Goal: Navigation & Orientation: Find specific page/section

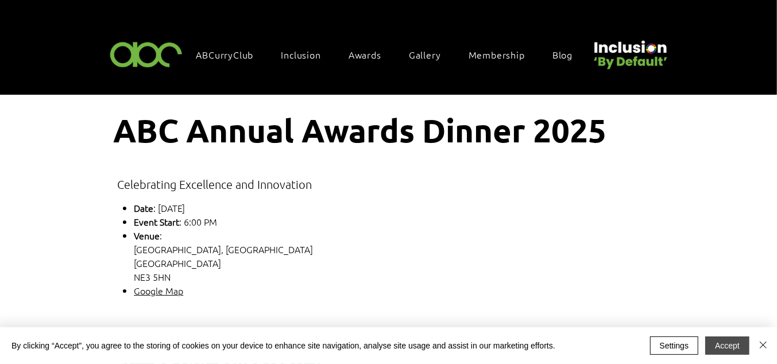
click at [728, 339] on button "Accept" at bounding box center [727, 346] width 44 height 18
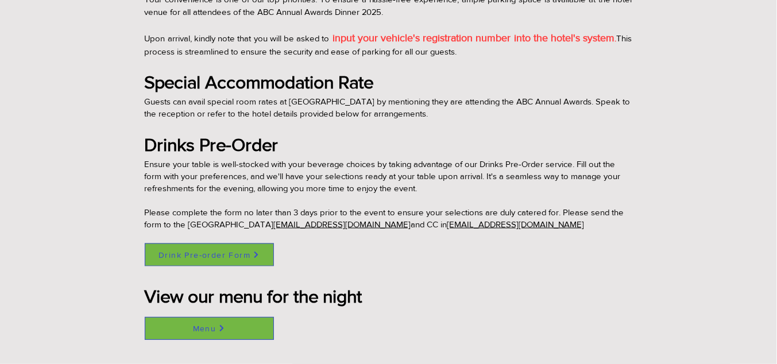
scroll to position [861, 0]
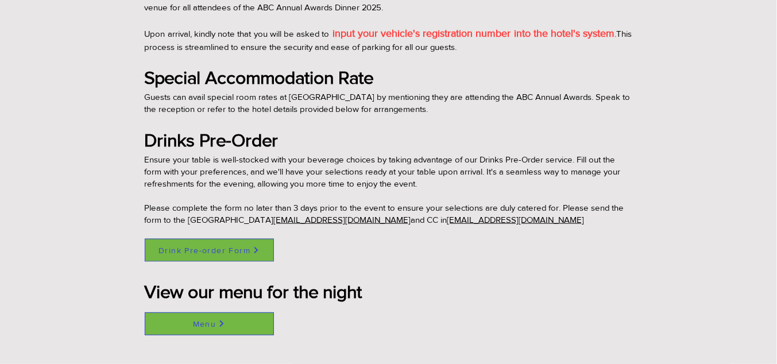
click at [214, 248] on span "Drink Pre-order Form" at bounding box center [204, 250] width 92 height 9
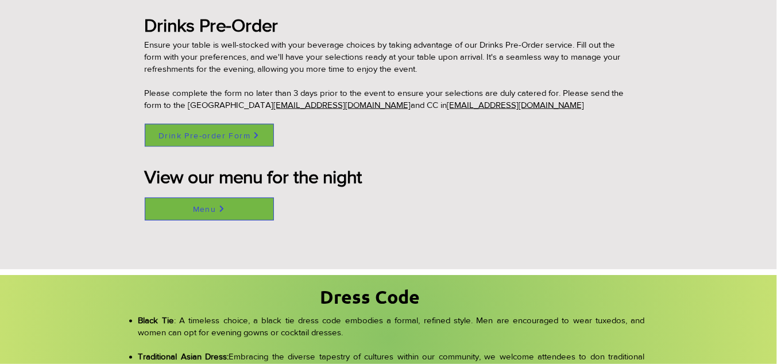
click at [240, 212] on span "Menu" at bounding box center [209, 209] width 128 height 22
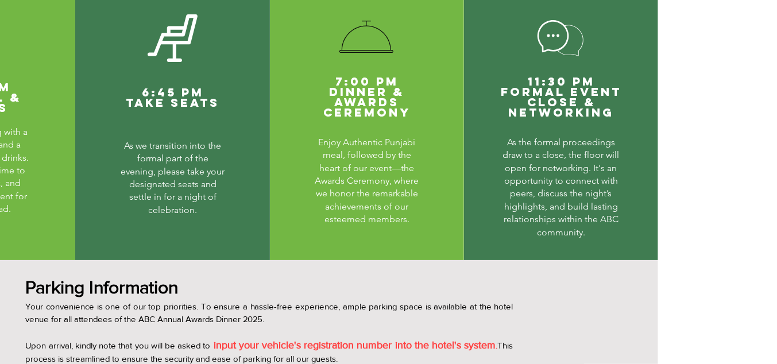
scroll to position [446, 119]
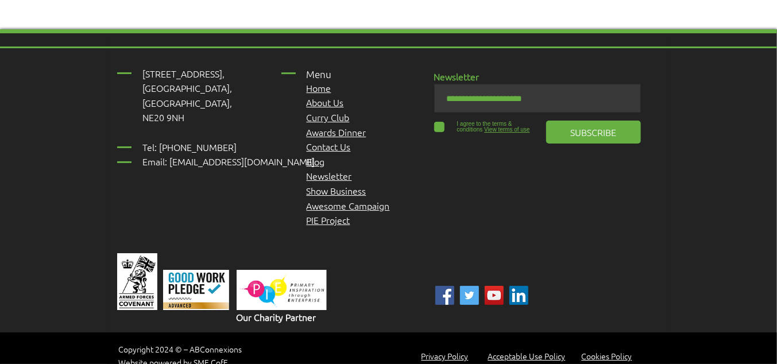
drag, startPoint x: 490, startPoint y: 221, endPoint x: 489, endPoint y: 214, distance: 7.6
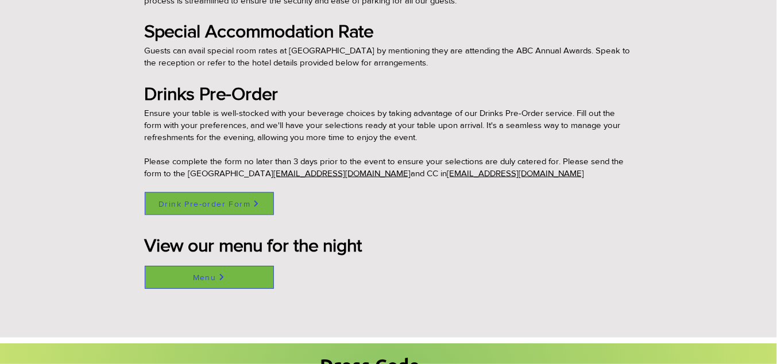
scroll to position [976, 0]
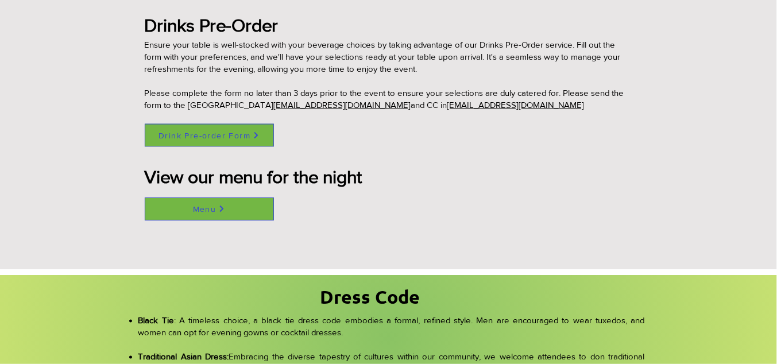
click at [208, 210] on span "Menu" at bounding box center [205, 208] width 24 height 9
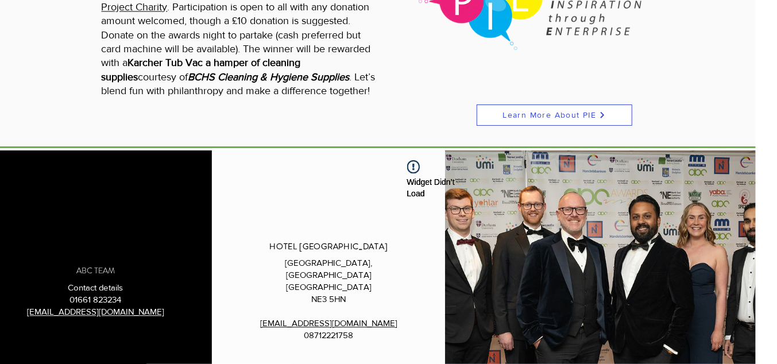
scroll to position [1362, 21]
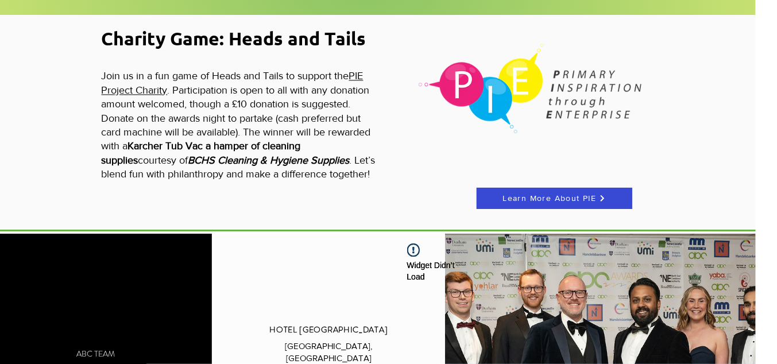
click at [495, 196] on span "Learn More About PIE" at bounding box center [554, 198] width 154 height 20
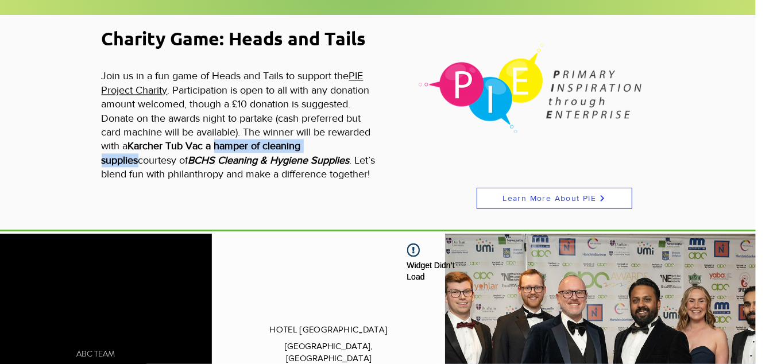
drag, startPoint x: 137, startPoint y: 152, endPoint x: 217, endPoint y: 142, distance: 80.5
click at [217, 142] on span "Karcher Tub Vac a hamper of cleaning supplies" at bounding box center [201, 152] width 199 height 25
drag, startPoint x: 217, startPoint y: 142, endPoint x: 229, endPoint y: 142, distance: 11.5
drag, startPoint x: 229, startPoint y: 142, endPoint x: 194, endPoint y: 146, distance: 35.3
click at [194, 146] on span "Karcher Tub Vac a hamper of cleaning supplies" at bounding box center [201, 152] width 199 height 25
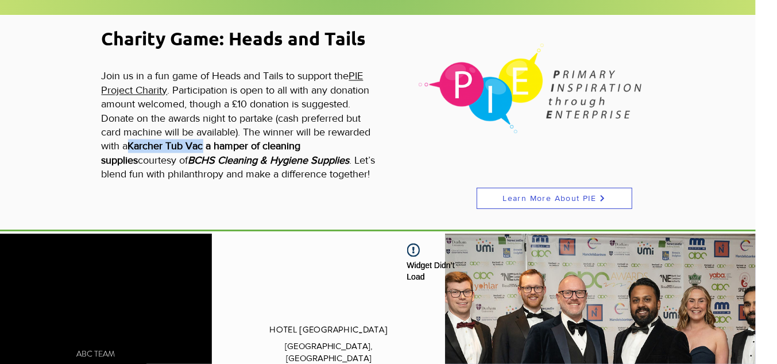
drag, startPoint x: 205, startPoint y: 138, endPoint x: 131, endPoint y: 138, distance: 74.1
click at [131, 140] on span "Karcher Tub Vac a hamper of cleaning supplies" at bounding box center [201, 152] width 199 height 25
drag, startPoint x: 131, startPoint y: 138, endPoint x: 133, endPoint y: 156, distance: 17.9
click at [133, 156] on span "Karcher Tub Vac a hamper of cleaning supplies" at bounding box center [201, 152] width 199 height 25
drag, startPoint x: 138, startPoint y: 153, endPoint x: 132, endPoint y: 146, distance: 9.3
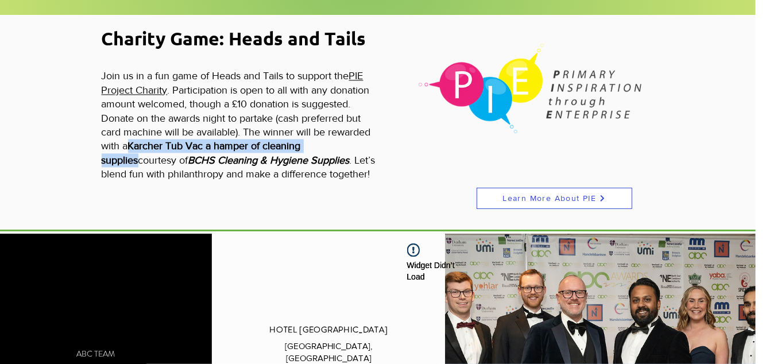
click at [132, 146] on p "Join us in a fun game of Heads and Tails to support the PIE Project Charity . P…" at bounding box center [240, 125] width 276 height 112
drag, startPoint x: 132, startPoint y: 146, endPoint x: 145, endPoint y: 137, distance: 16.1
click at [245, 191] on div "main content" at bounding box center [367, 123] width 777 height 214
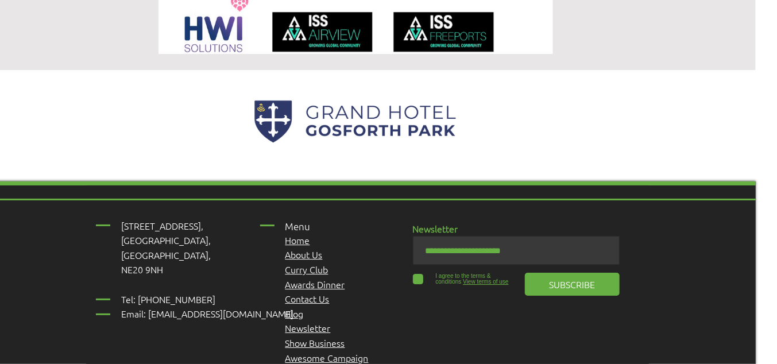
scroll to position [1993, 21]
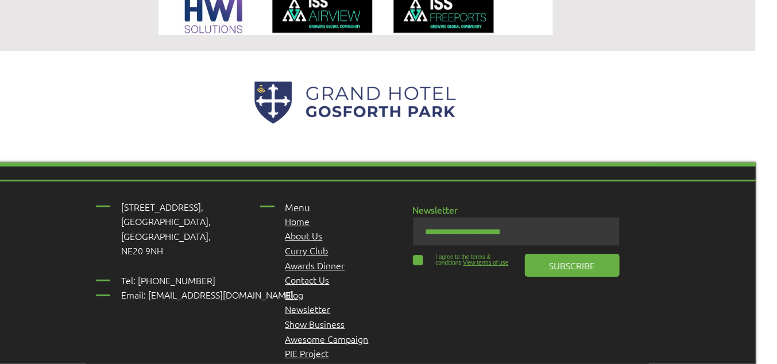
click at [297, 254] on span "Curry Club" at bounding box center [306, 250] width 43 height 13
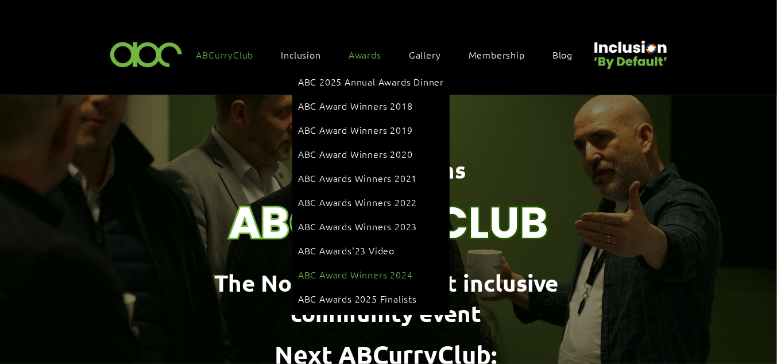
click at [398, 268] on span "ABC Award Winners 2024" at bounding box center [355, 274] width 115 height 13
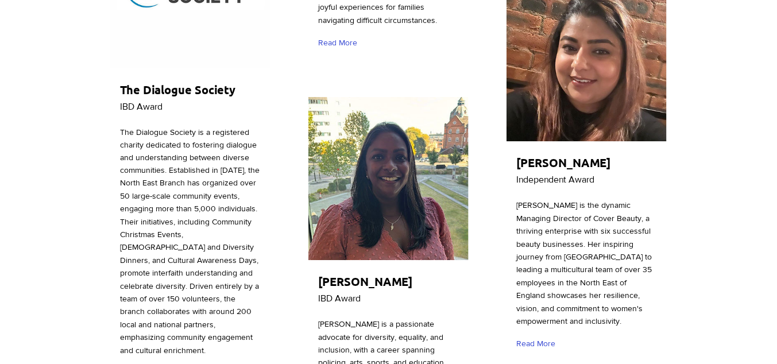
scroll to position [3733, 0]
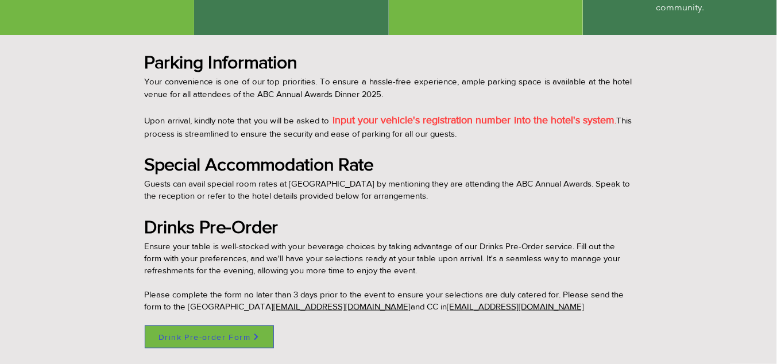
scroll to position [787, 0]
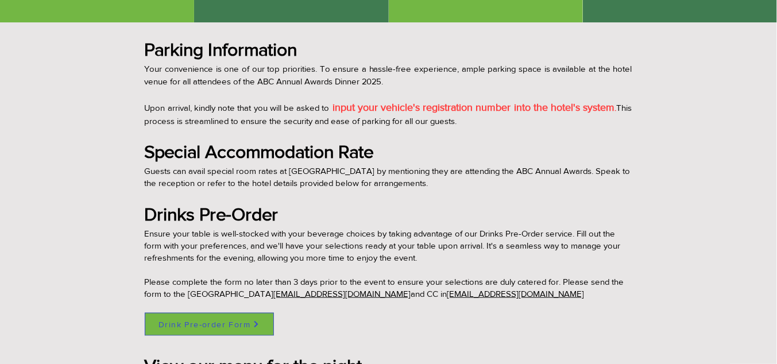
click at [233, 320] on span "Drink Pre-order Form" at bounding box center [204, 324] width 92 height 9
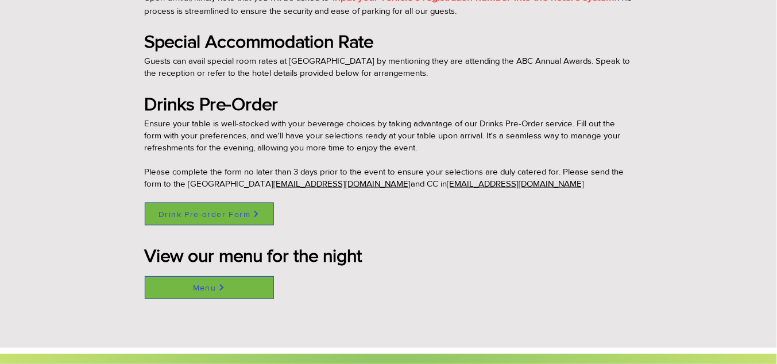
scroll to position [902, 0]
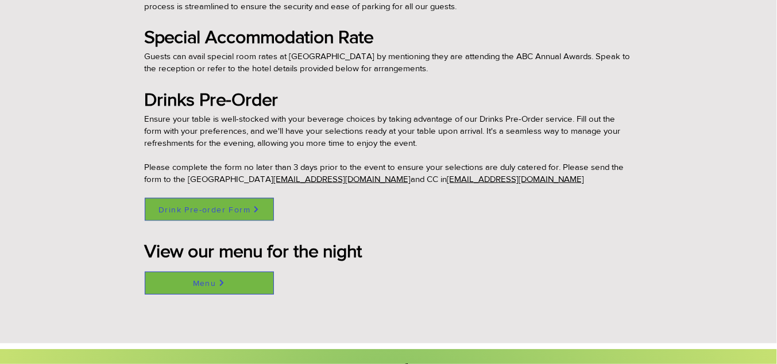
click at [242, 285] on span "Menu" at bounding box center [209, 283] width 128 height 22
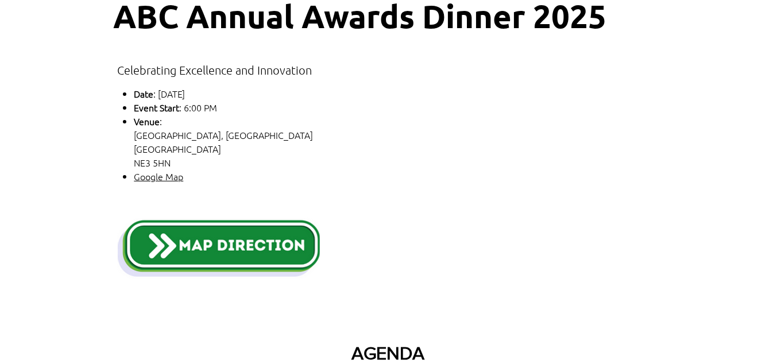
scroll to position [0, 0]
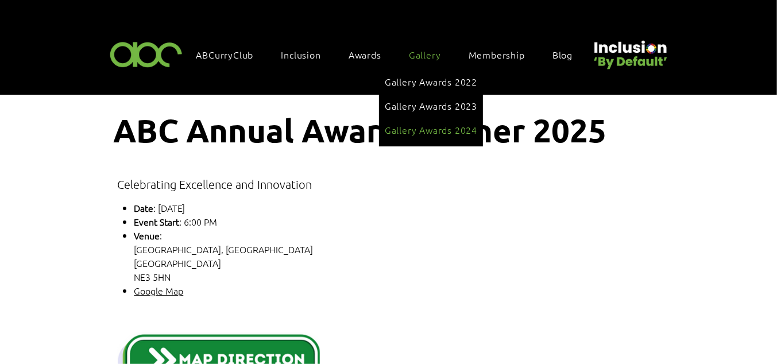
click at [433, 123] on span "Gallery Awards 2024" at bounding box center [431, 129] width 92 height 13
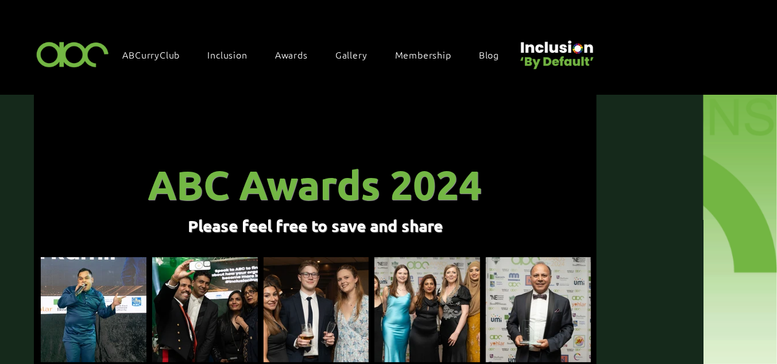
scroll to position [0, 10]
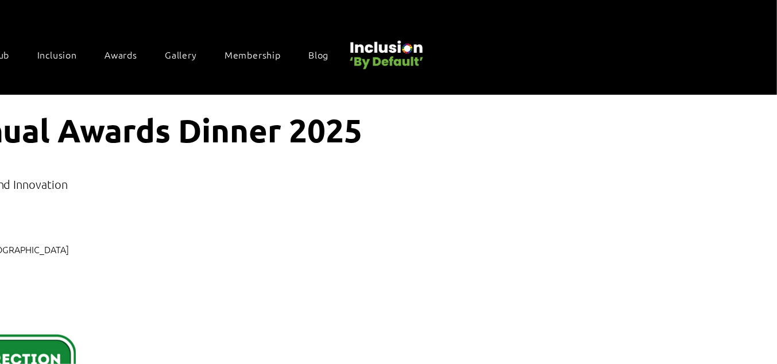
scroll to position [0, 288]
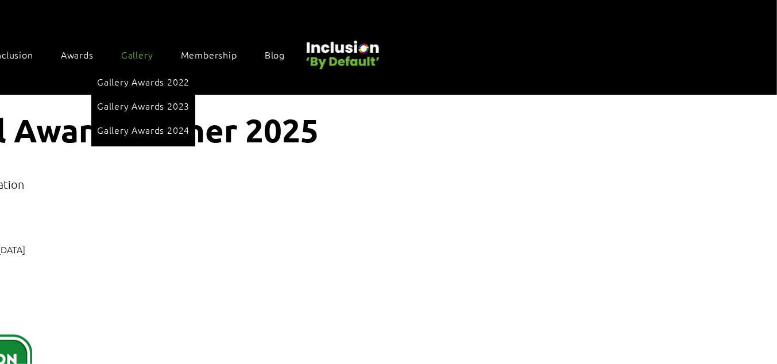
click at [125, 49] on span "Gallery" at bounding box center [137, 54] width 32 height 13
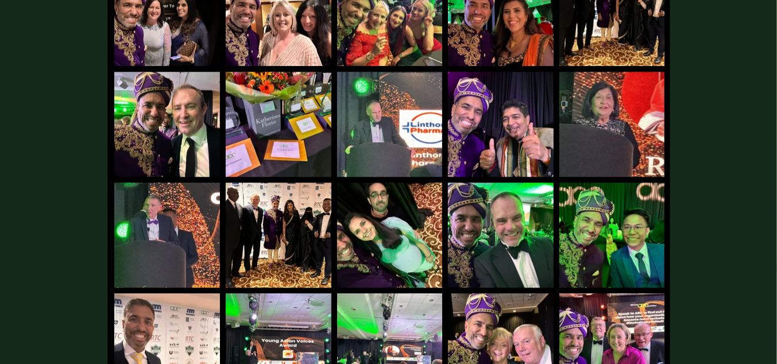
scroll to position [2102, 0]
